Goal: Check status

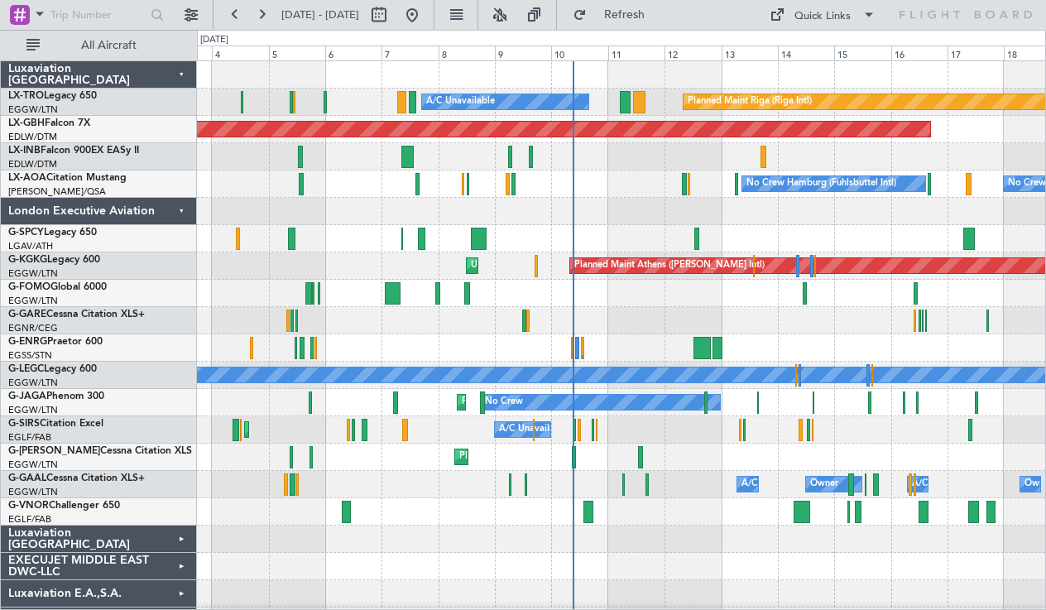
click at [180, 219] on div "London Executive Aviation" at bounding box center [99, 211] width 196 height 27
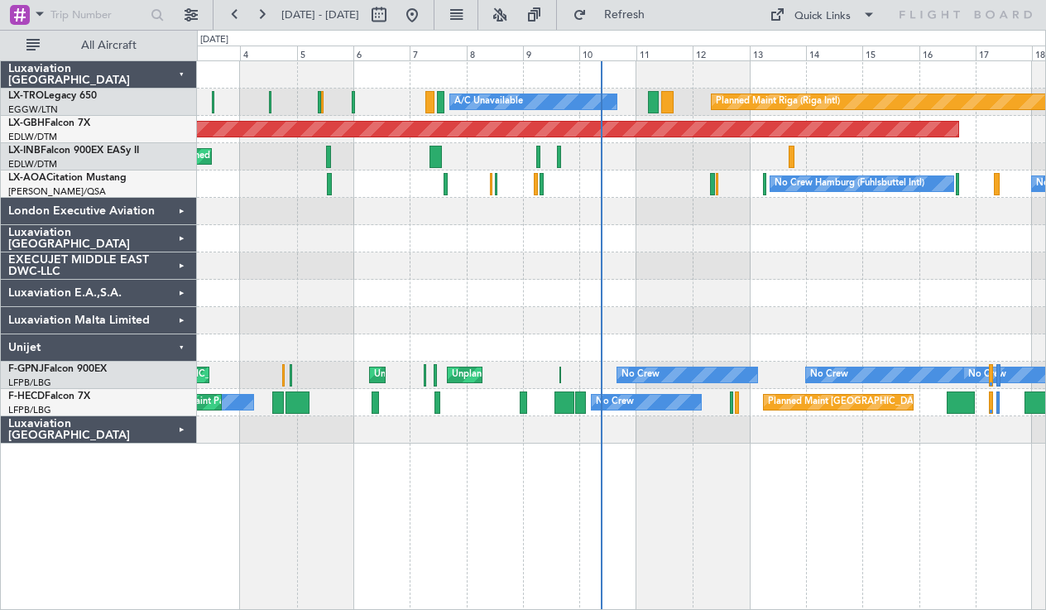
click at [810, 304] on div at bounding box center [621, 293] width 848 height 27
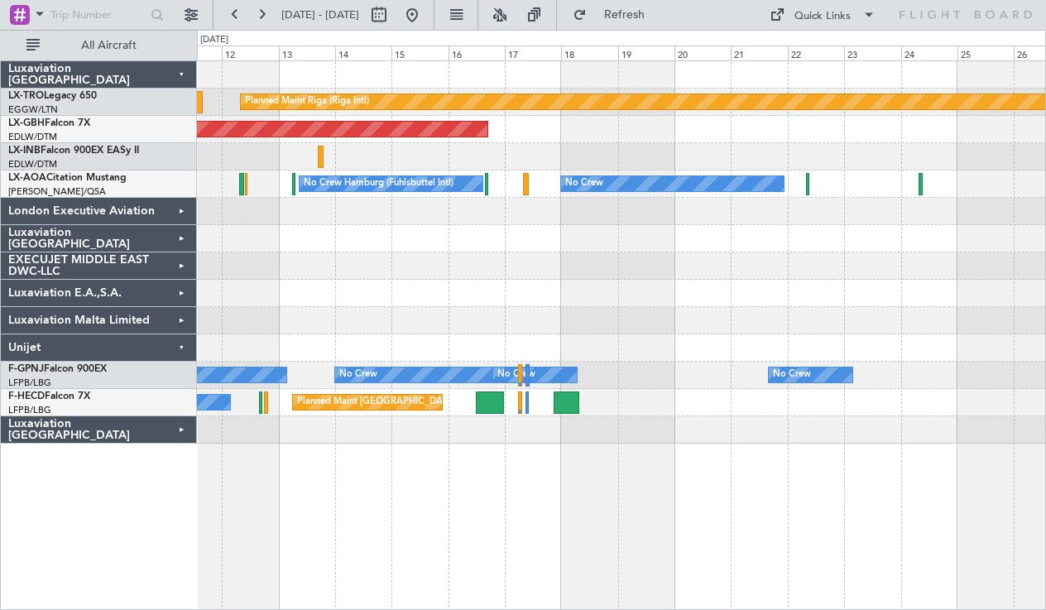
click at [446, 275] on div at bounding box center [621, 265] width 848 height 27
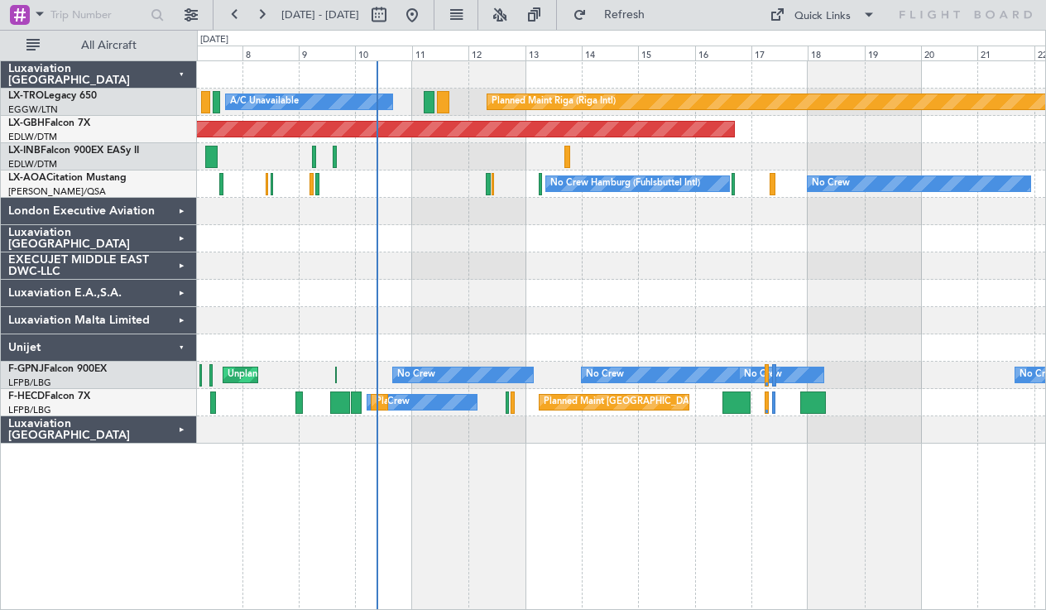
click at [632, 315] on div "Planned Maint Riga (Riga Intl) A/C Unavailable Planned Maint Nurnberg Planned M…" at bounding box center [621, 252] width 848 height 382
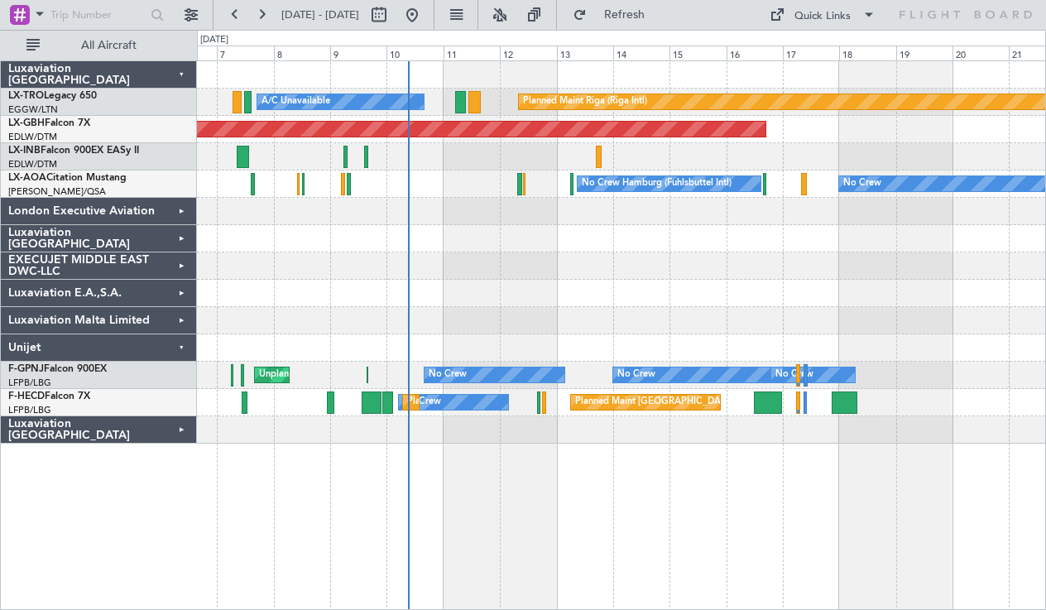
click at [324, 332] on div "Planned Maint Riga (Riga Intl) A/C Unavailable Planned Maint Nurnberg Planned M…" at bounding box center [621, 252] width 848 height 382
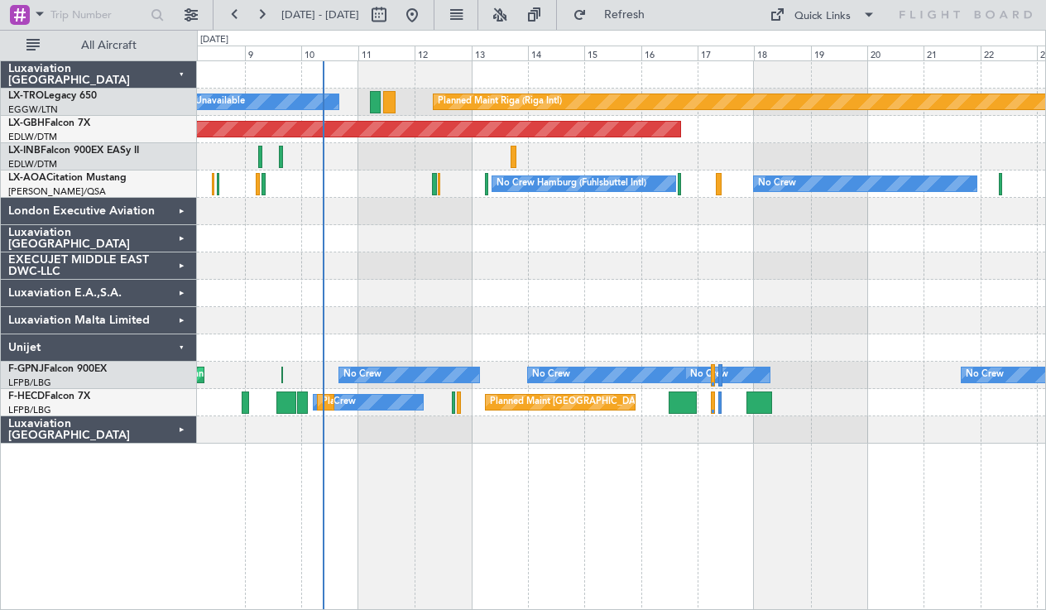
click at [725, 269] on div "Planned Maint Riga (Riga Intl) A/C Unavailable Planned Maint Nurnberg No Crew N…" at bounding box center [621, 252] width 848 height 382
click at [660, 11] on span "Refreshing..." at bounding box center [625, 15] width 70 height 12
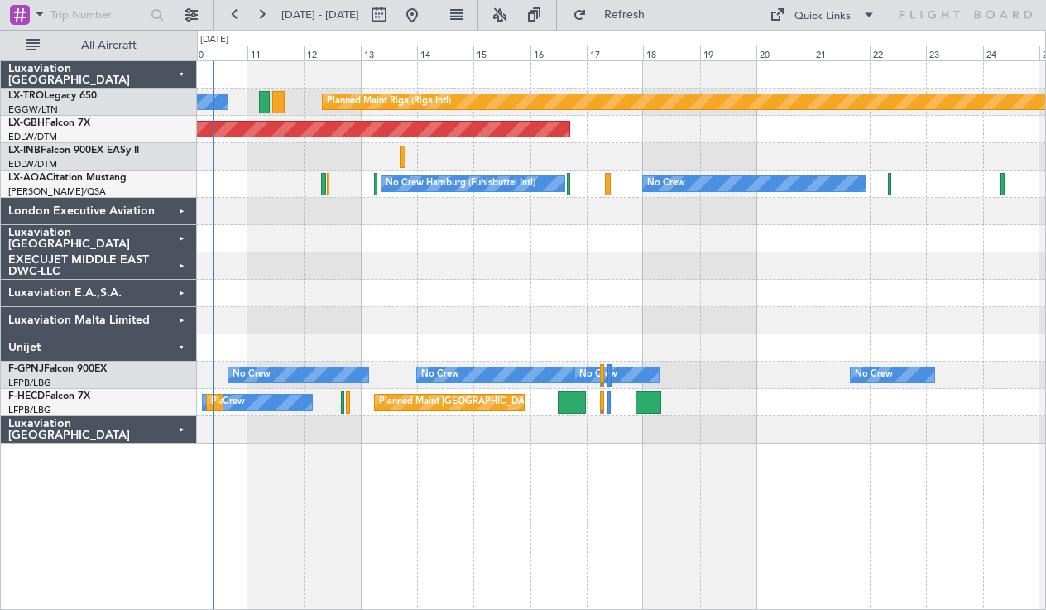
click at [709, 262] on div at bounding box center [621, 265] width 848 height 27
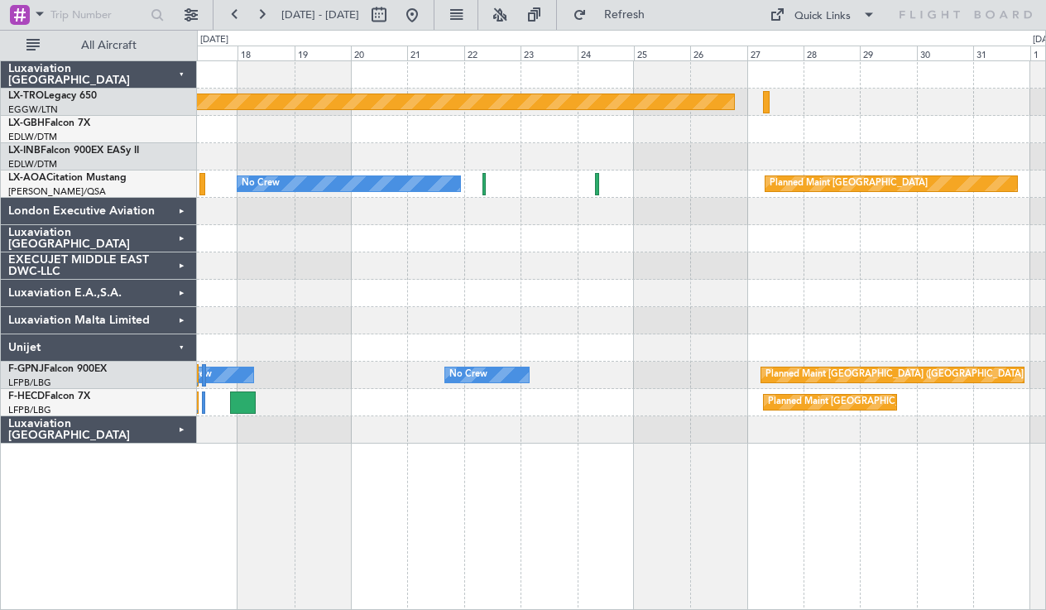
click at [720, 299] on div at bounding box center [621, 293] width 848 height 27
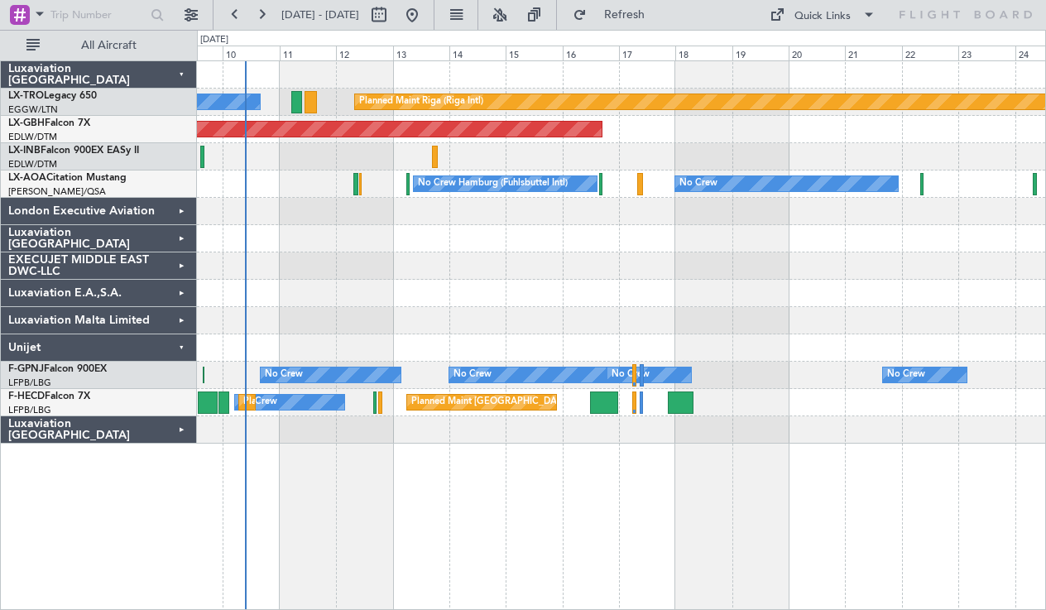
click at [826, 285] on div "Planned Maint Riga (Riga Intl) A/C Unavailable Planned Maint Nurnberg No Crew N…" at bounding box center [621, 252] width 848 height 382
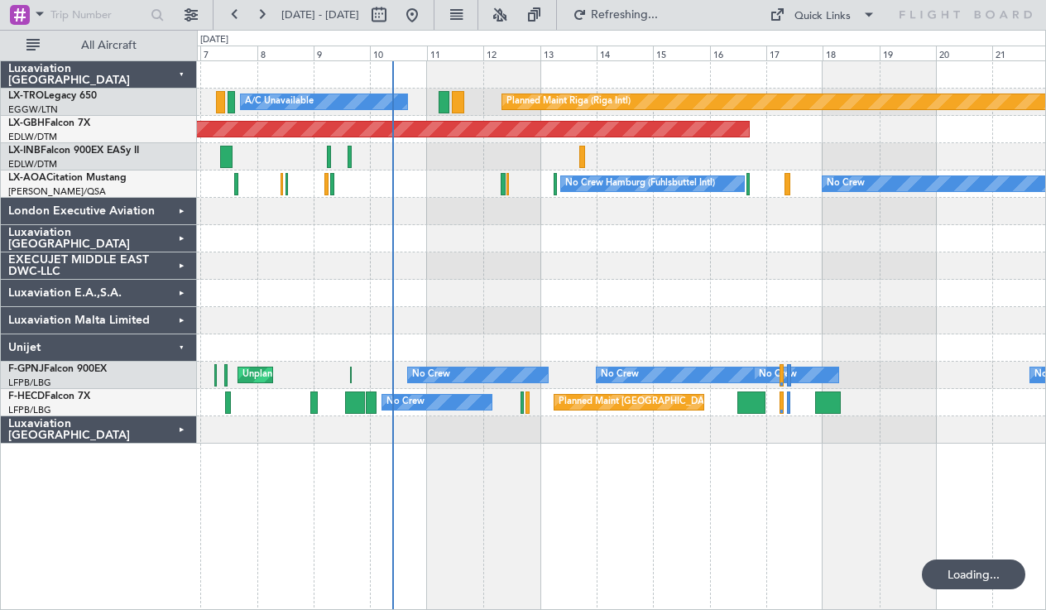
click at [512, 223] on div at bounding box center [621, 211] width 848 height 27
